Goal: Check status: Check status

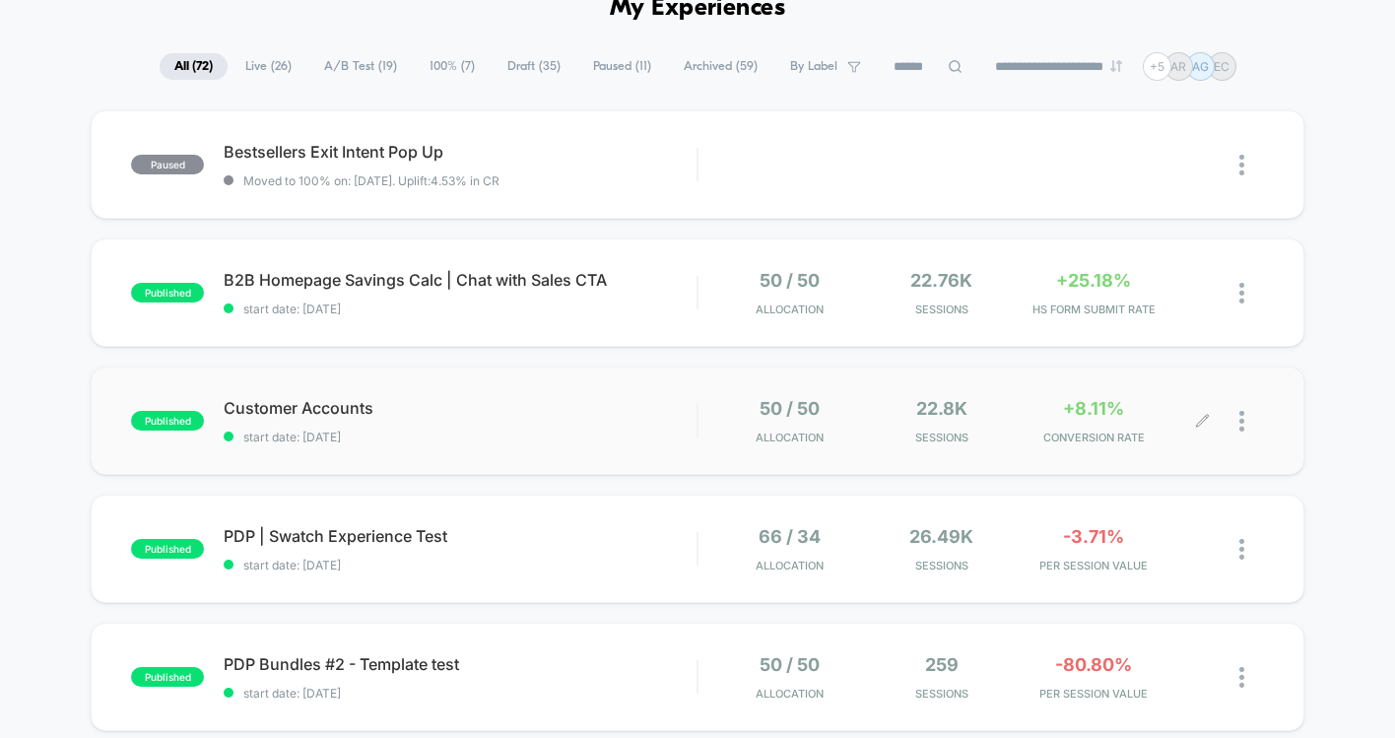
scroll to position [106, 0]
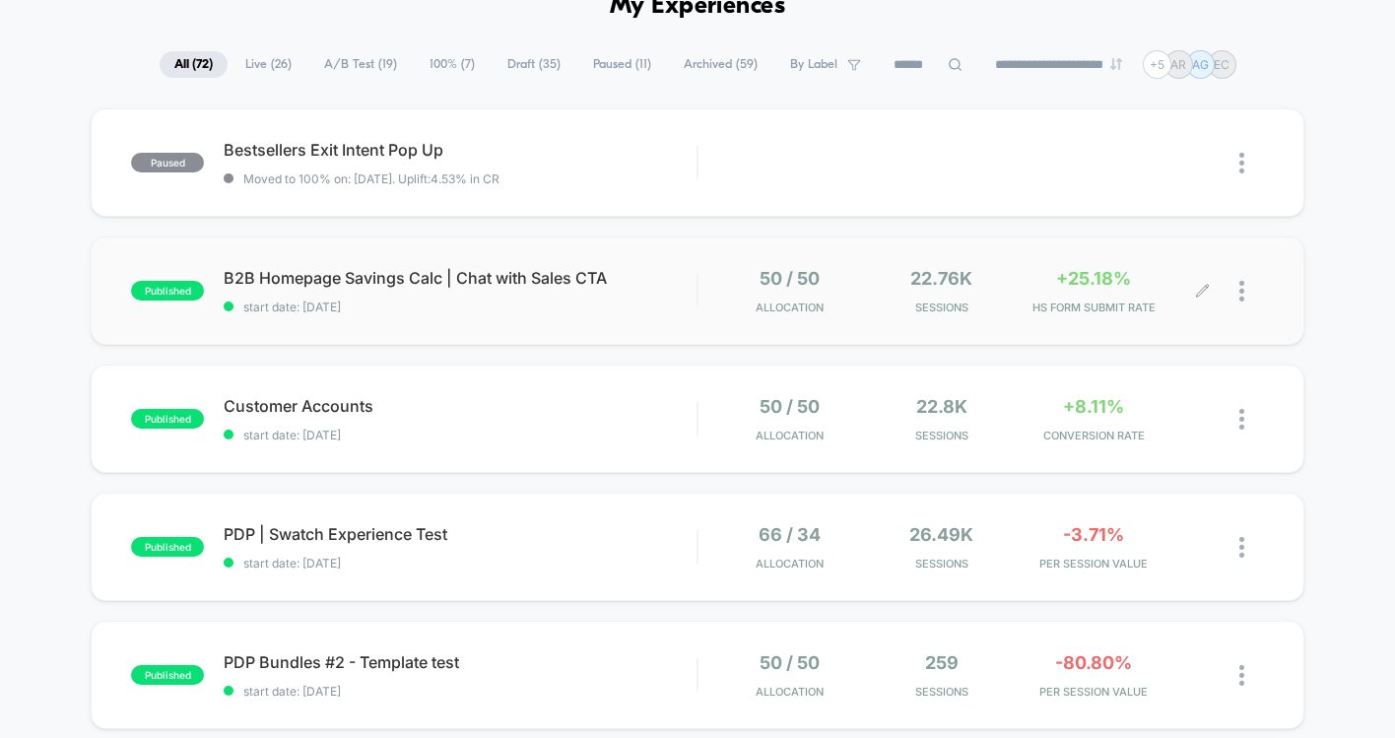
click at [702, 312] on div "50 / 50 Allocation 22.76k Sessions +25.18% Hs Form Submit Rate" at bounding box center [980, 291] width 565 height 46
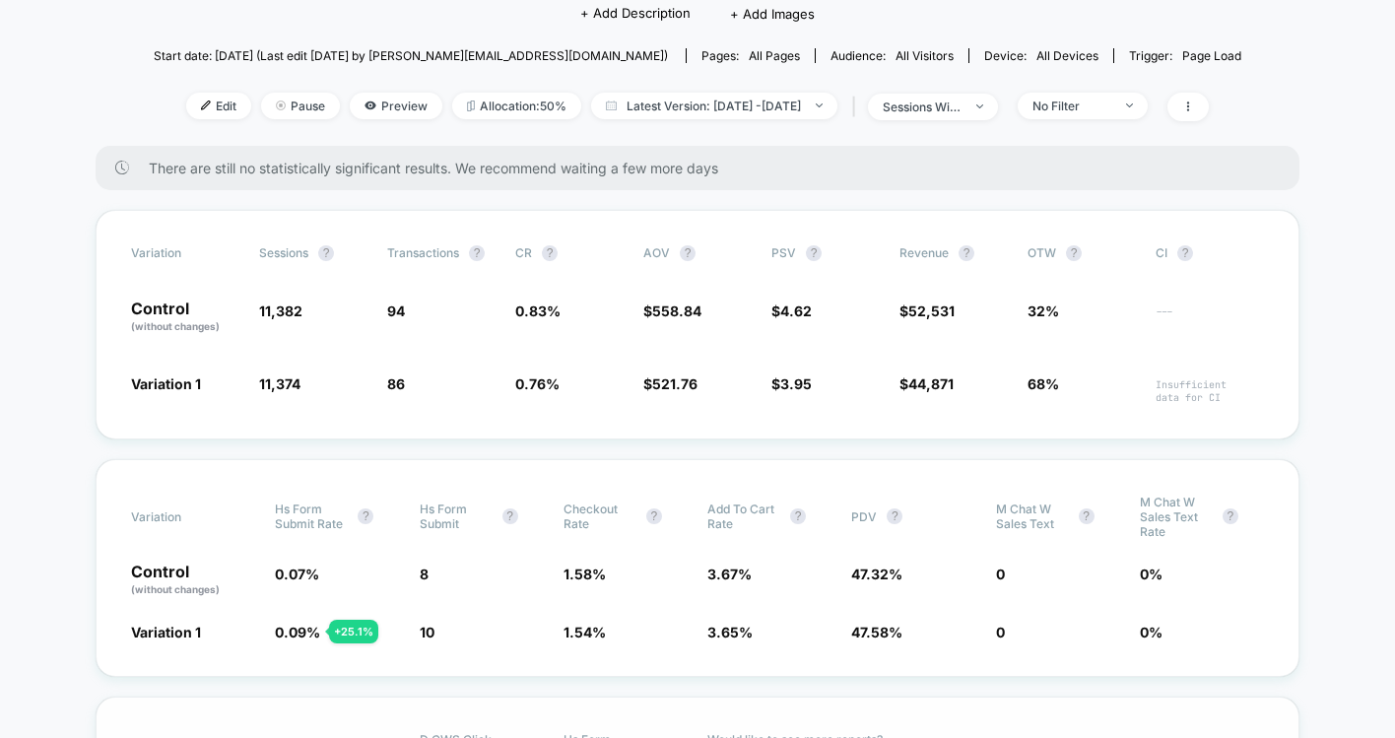
scroll to position [214, 0]
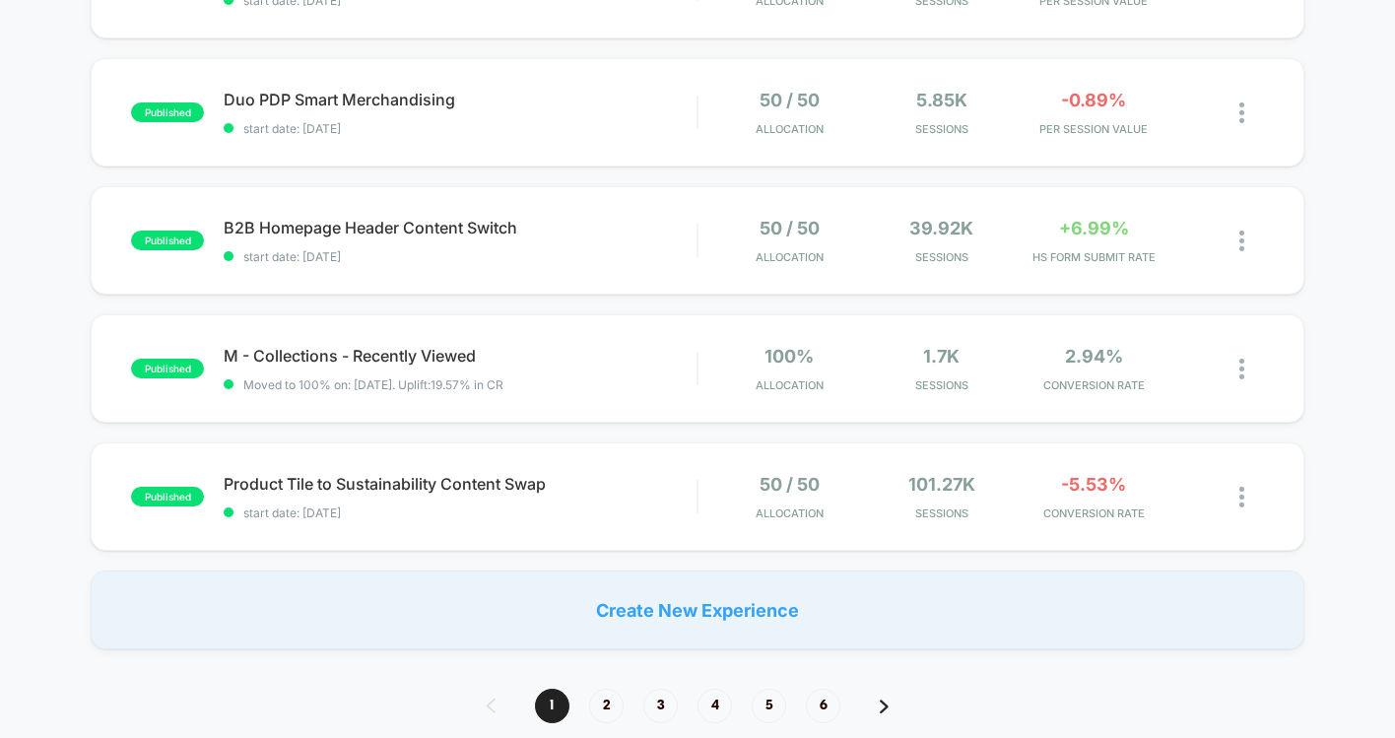
scroll to position [1197, 0]
